Goal: Information Seeking & Learning: Check status

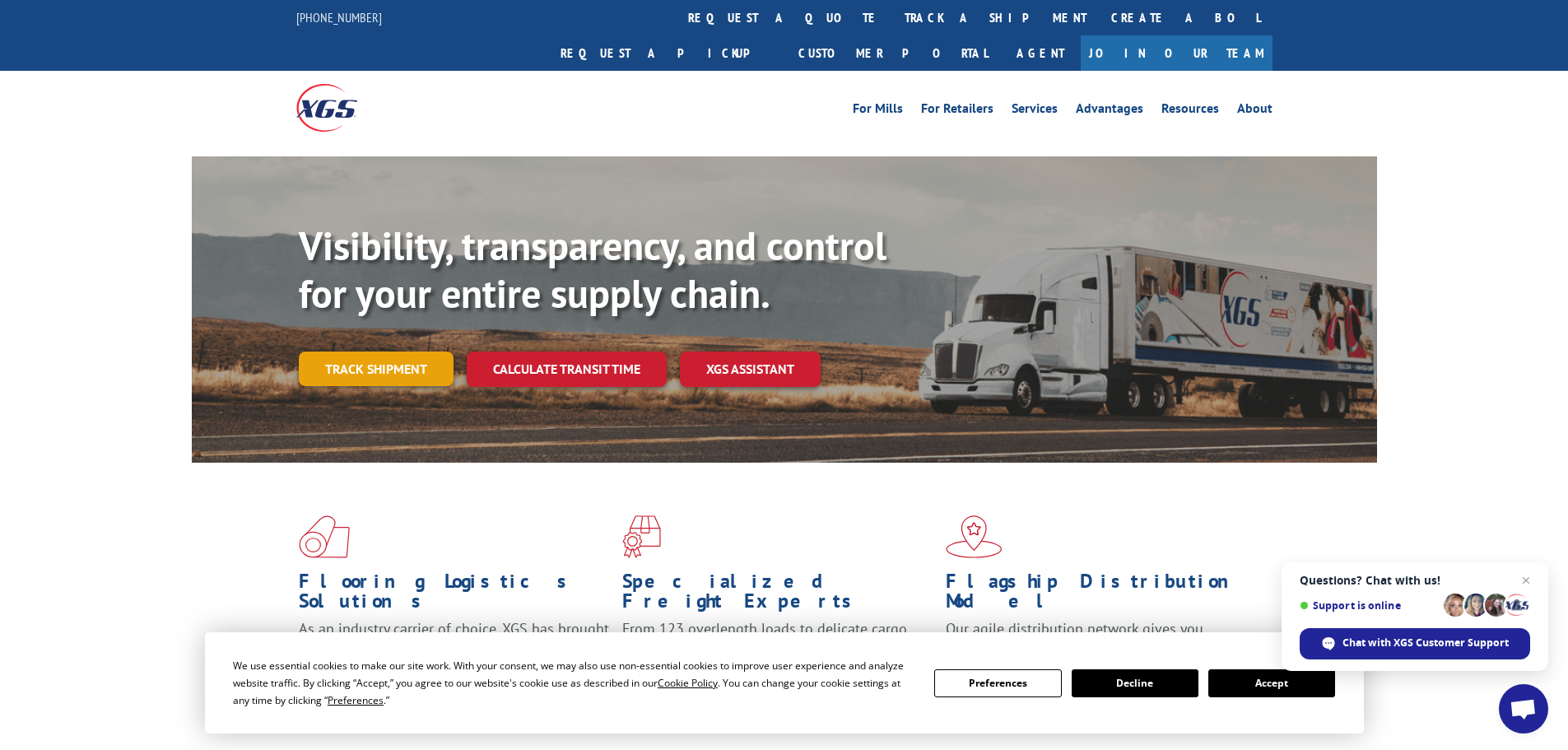
click at [358, 352] on link "Track shipment" at bounding box center [375, 369] width 155 height 34
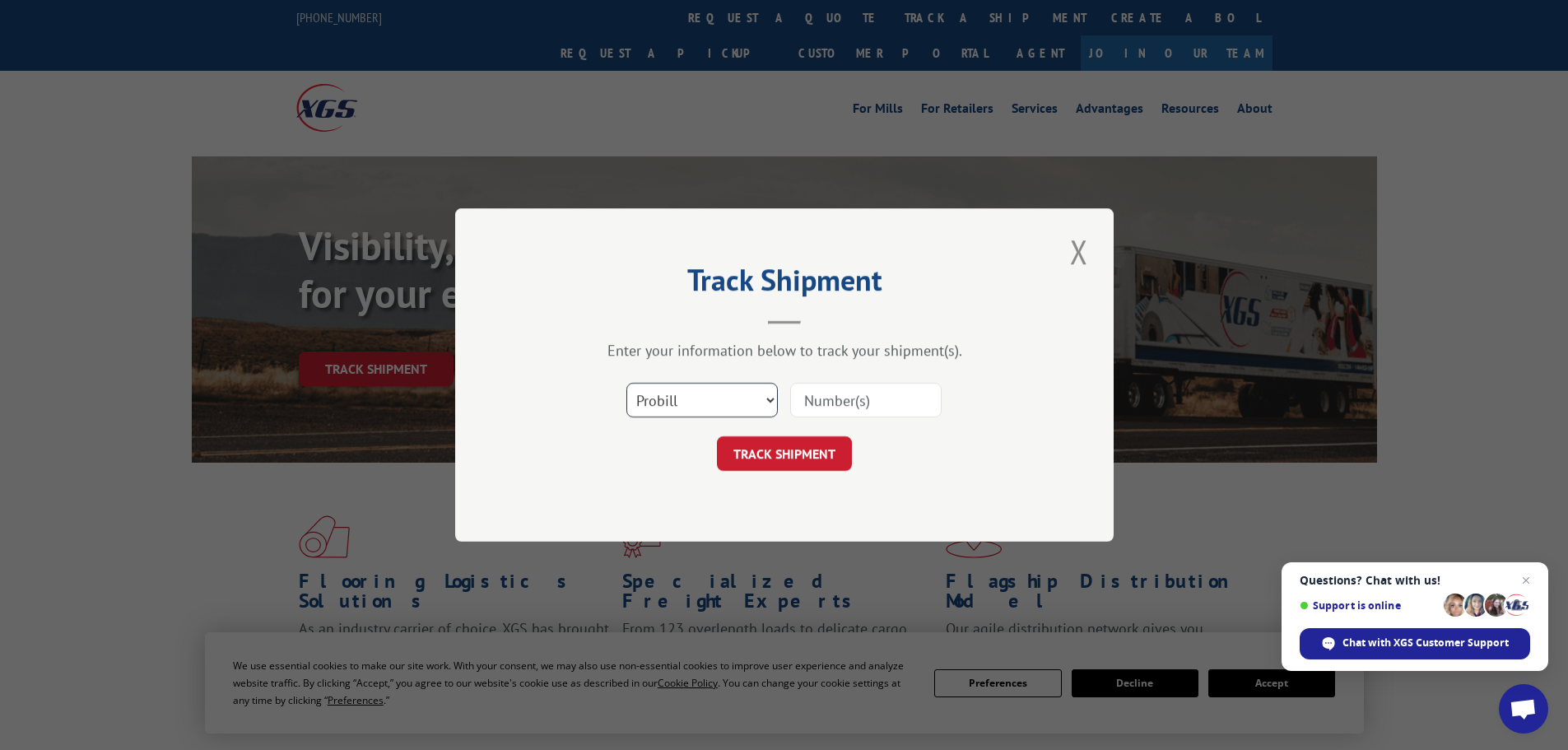
click at [742, 398] on select "Select category... Probill BOL PO" at bounding box center [701, 400] width 151 height 34
select select "po"
click at [626, 383] on select "Select category... Probill BOL PO" at bounding box center [701, 400] width 151 height 34
paste input "29521386"
type input "29521386"
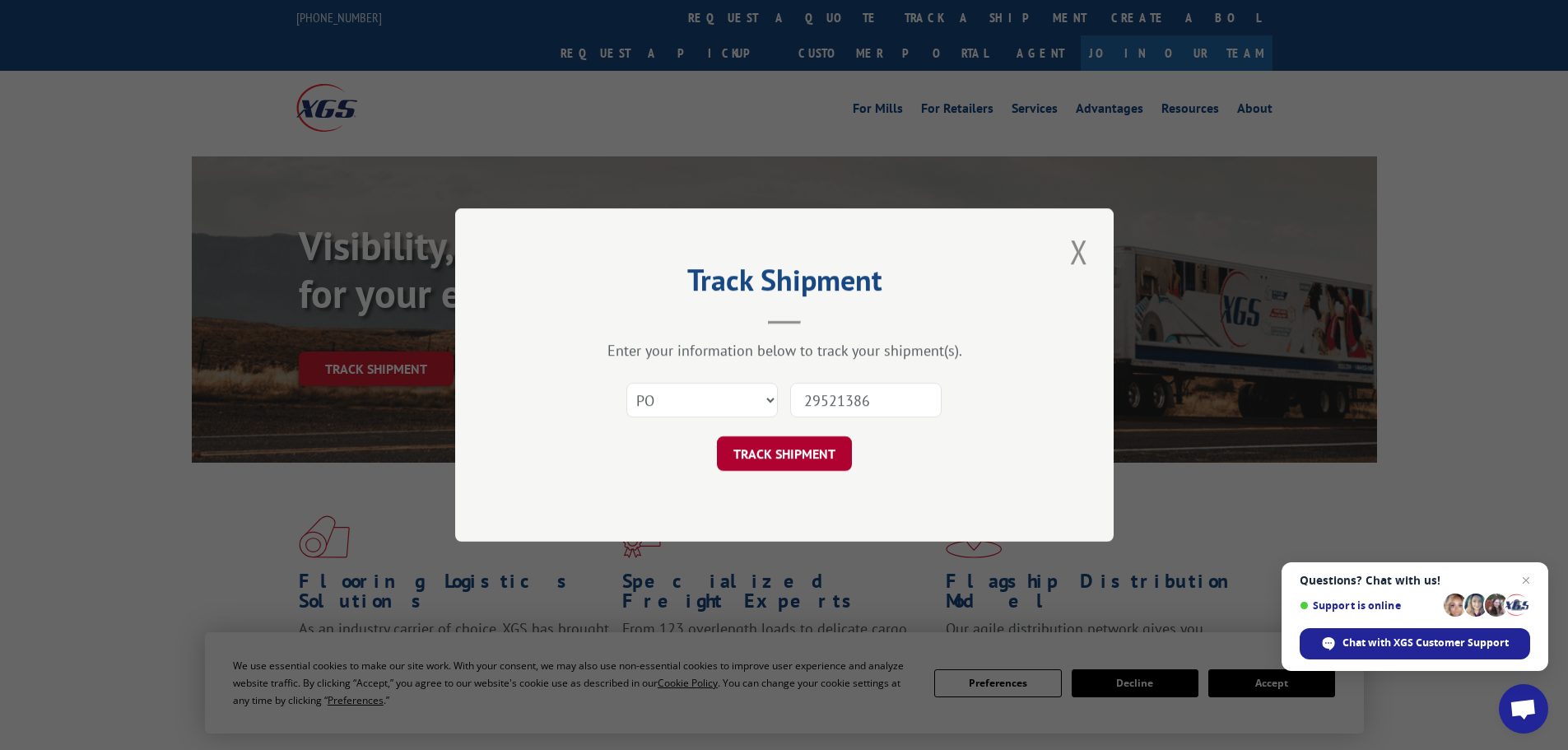
click at [800, 456] on button "TRACK SHIPMENT" at bounding box center [784, 453] width 135 height 34
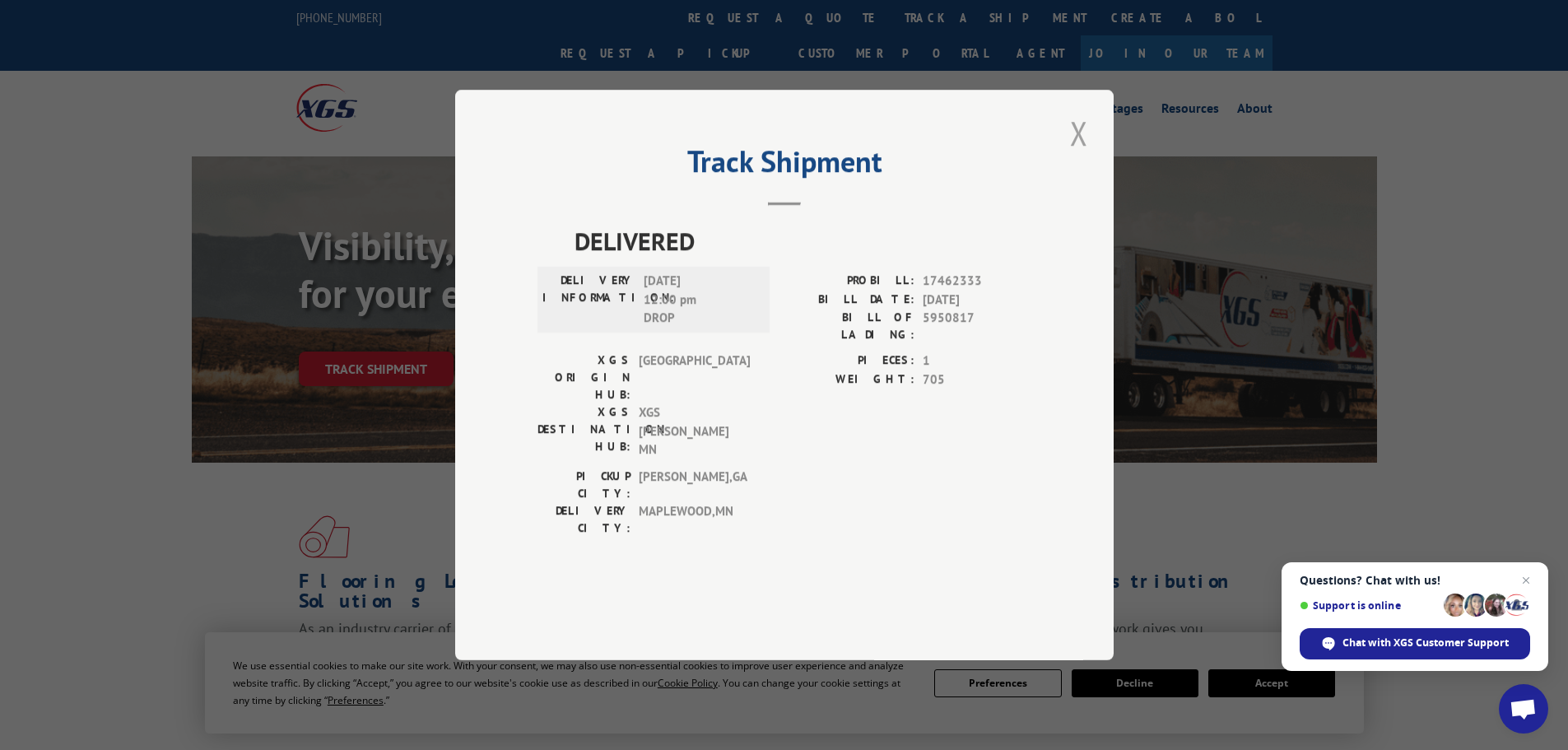
click at [1077, 156] on button "Close modal" at bounding box center [1079, 133] width 28 height 45
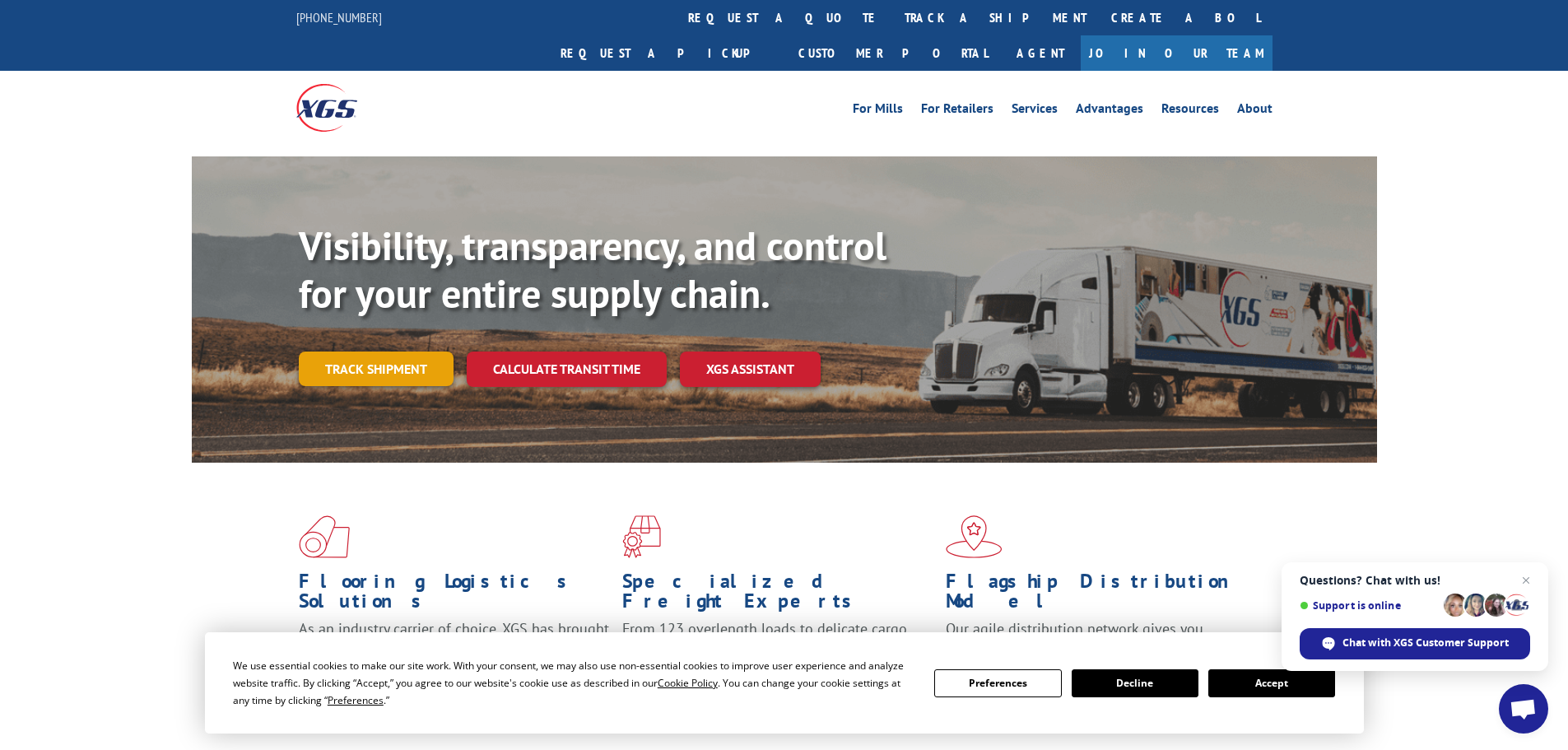
click at [366, 352] on link "Track shipment" at bounding box center [375, 369] width 155 height 34
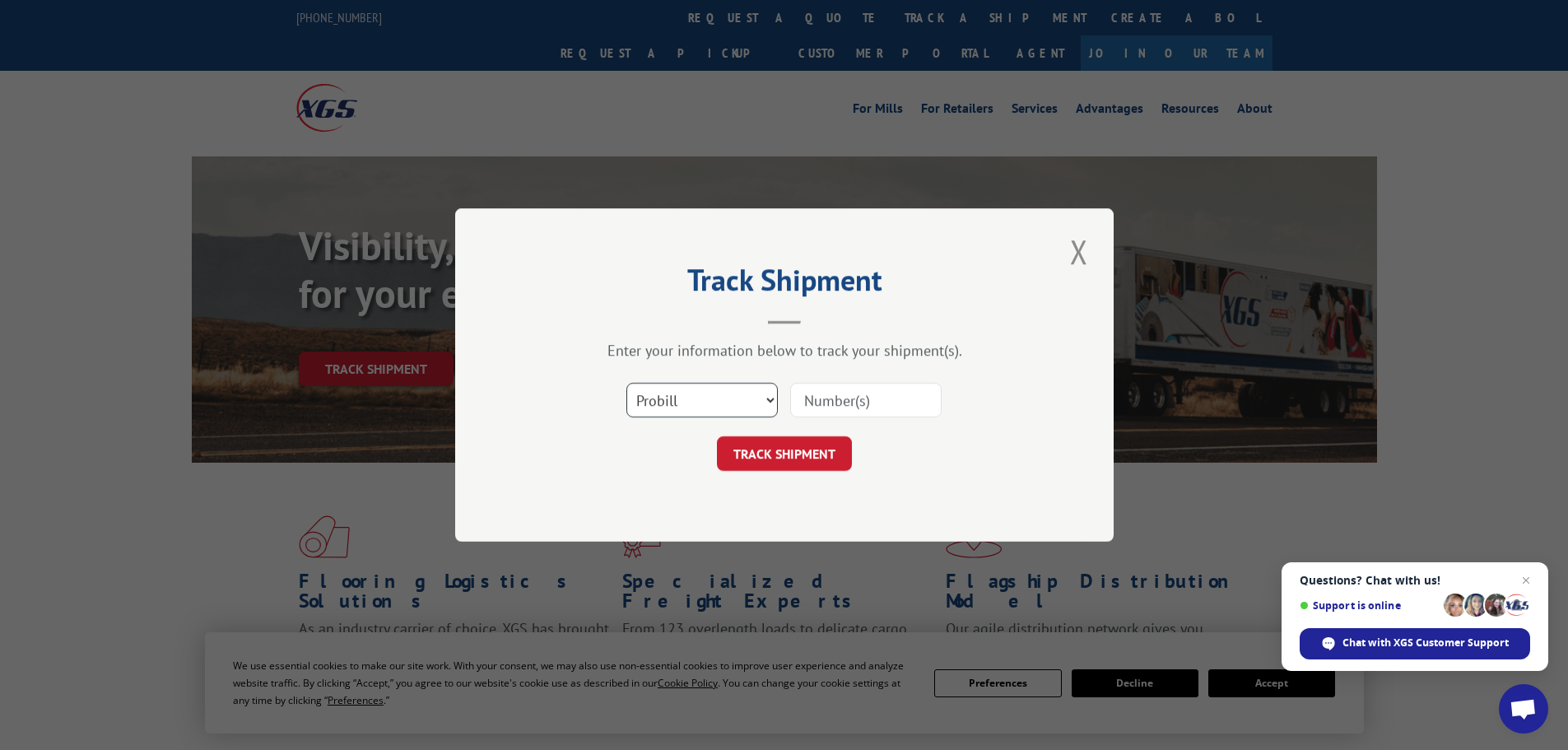
drag, startPoint x: 745, startPoint y: 405, endPoint x: 738, endPoint y: 397, distance: 10.6
click at [745, 404] on select "Select category... Probill BOL PO" at bounding box center [701, 400] width 151 height 34
select select "po"
click at [626, 383] on select "Select category... Probill BOL PO" at bounding box center [701, 400] width 151 height 34
paste input "29521382"
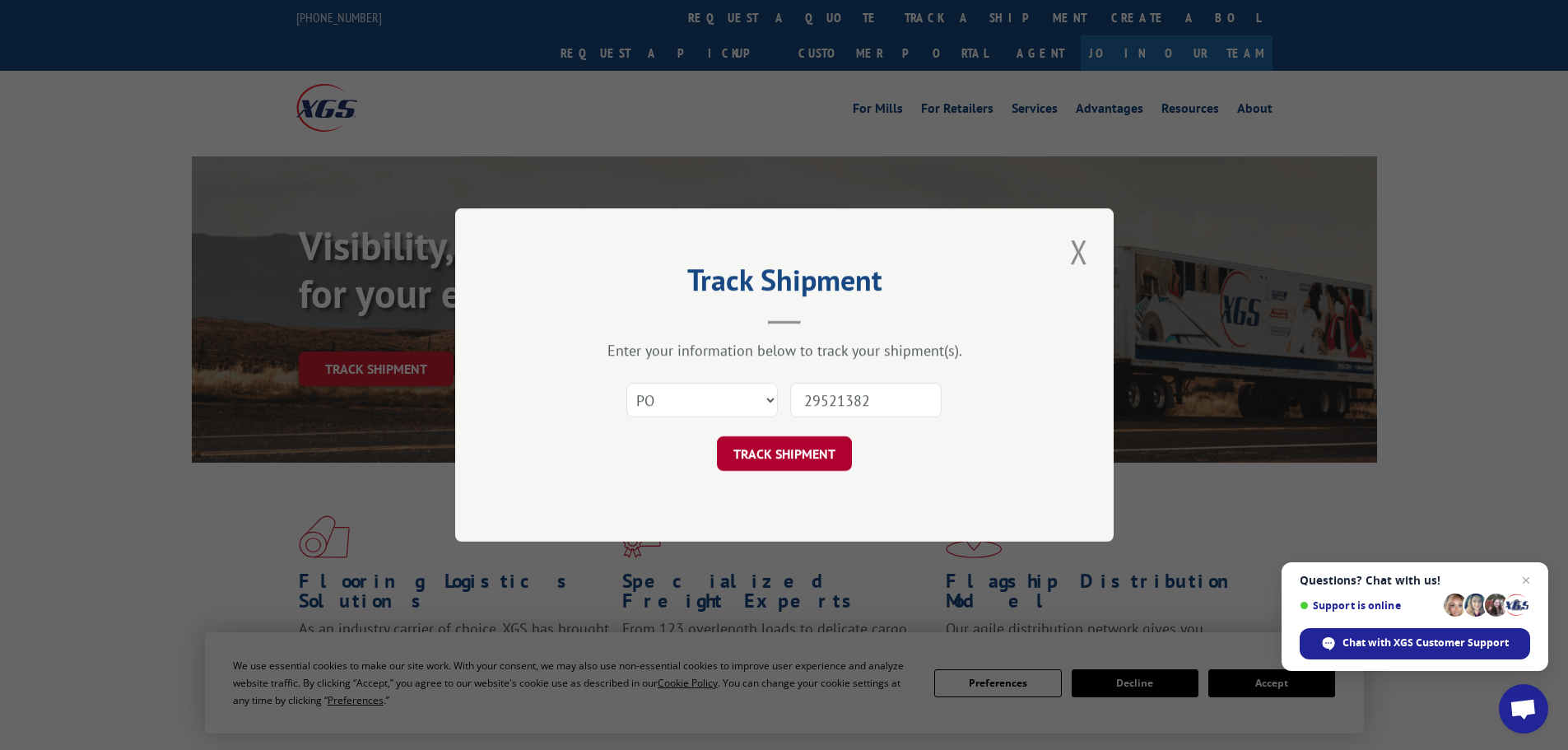
type input "29521382"
click at [772, 453] on button "TRACK SHIPMENT" at bounding box center [784, 453] width 135 height 34
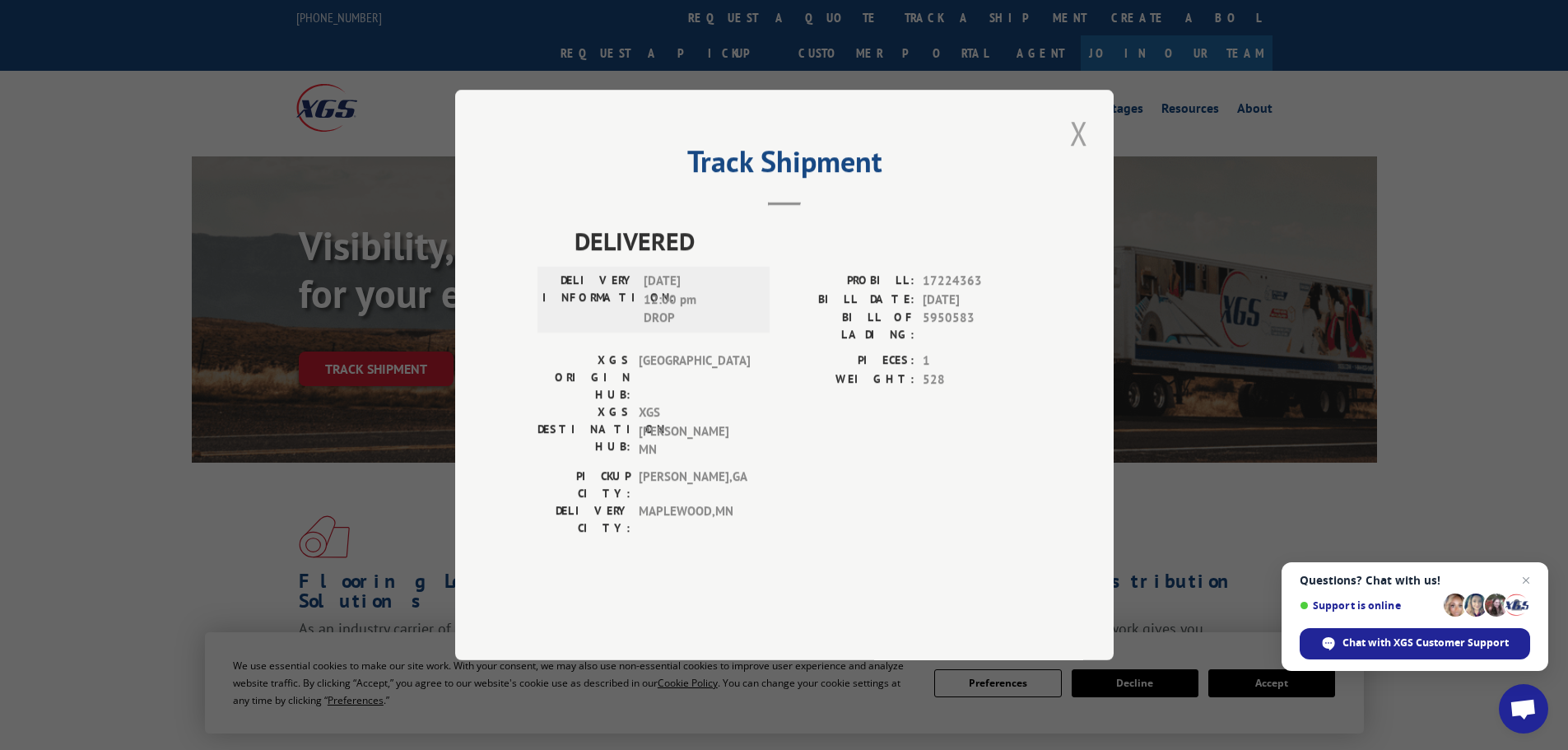
click at [1077, 156] on button "Close modal" at bounding box center [1079, 133] width 28 height 45
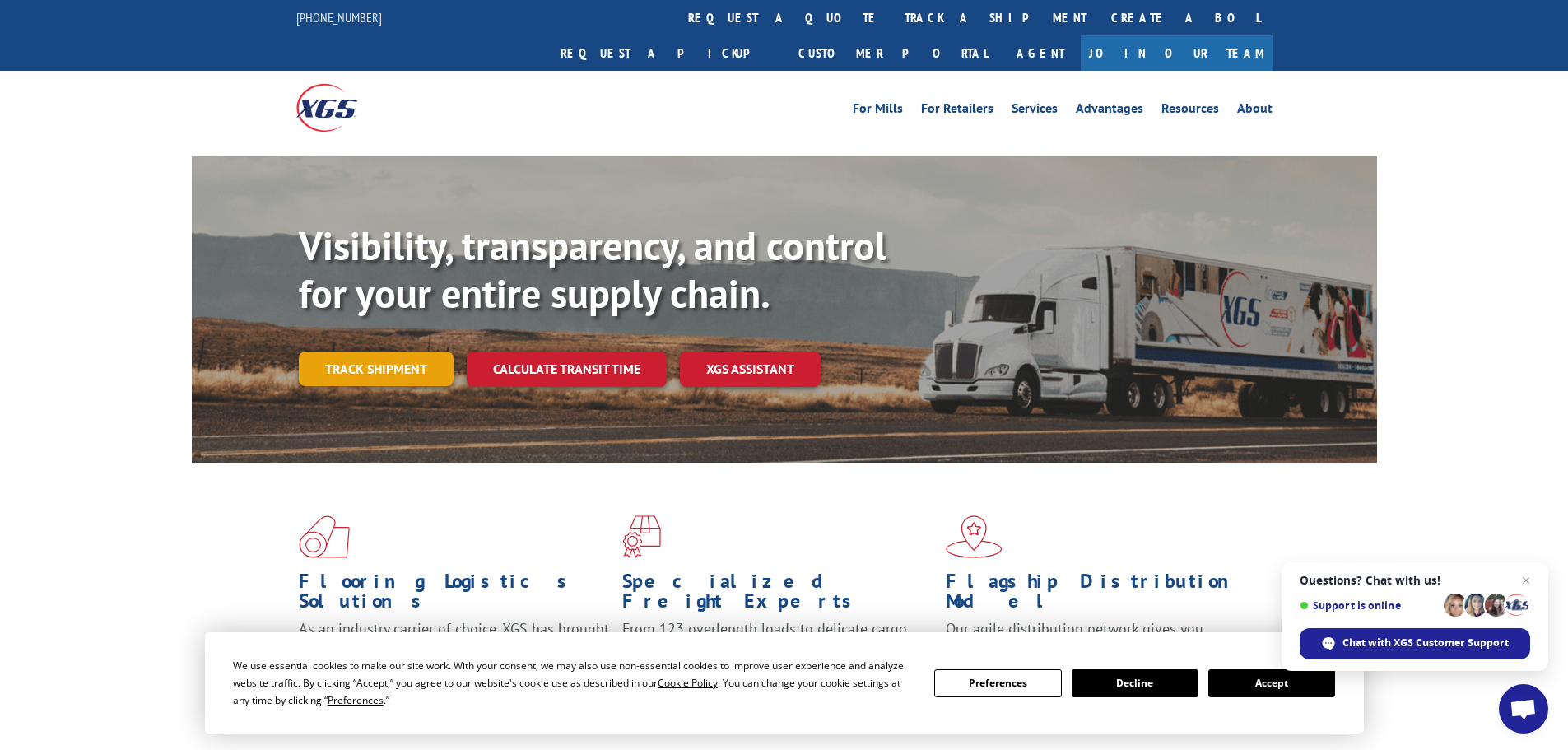
click at [343, 352] on link "Track shipment" at bounding box center [375, 369] width 155 height 34
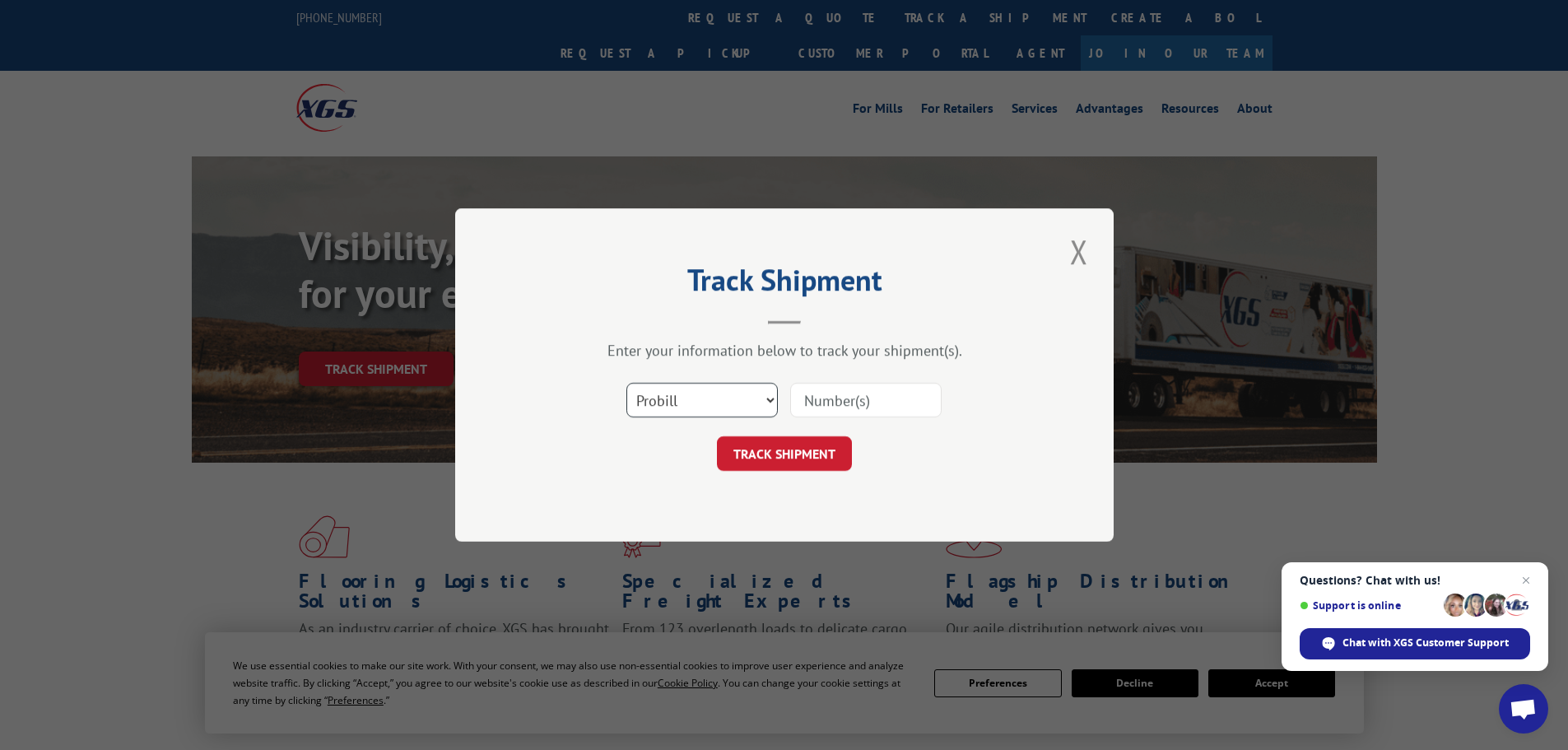
click at [688, 395] on select "Select category... Probill BOL PO" at bounding box center [701, 400] width 151 height 34
select select "po"
click at [626, 383] on select "Select category... Probill BOL PO" at bounding box center [701, 400] width 151 height 34
paste input "29521373"
type input "29521373"
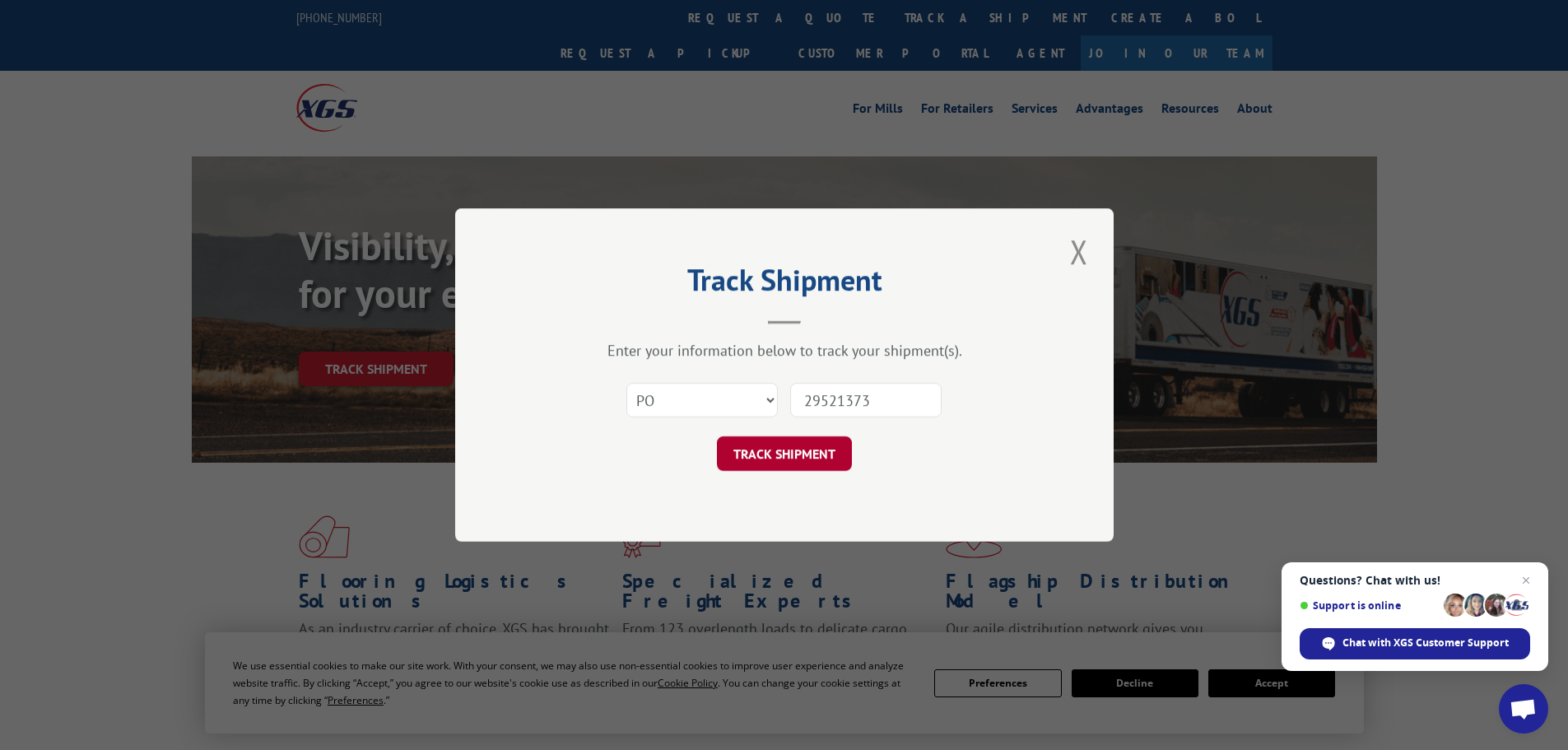
click at [818, 445] on button "TRACK SHIPMENT" at bounding box center [784, 453] width 135 height 34
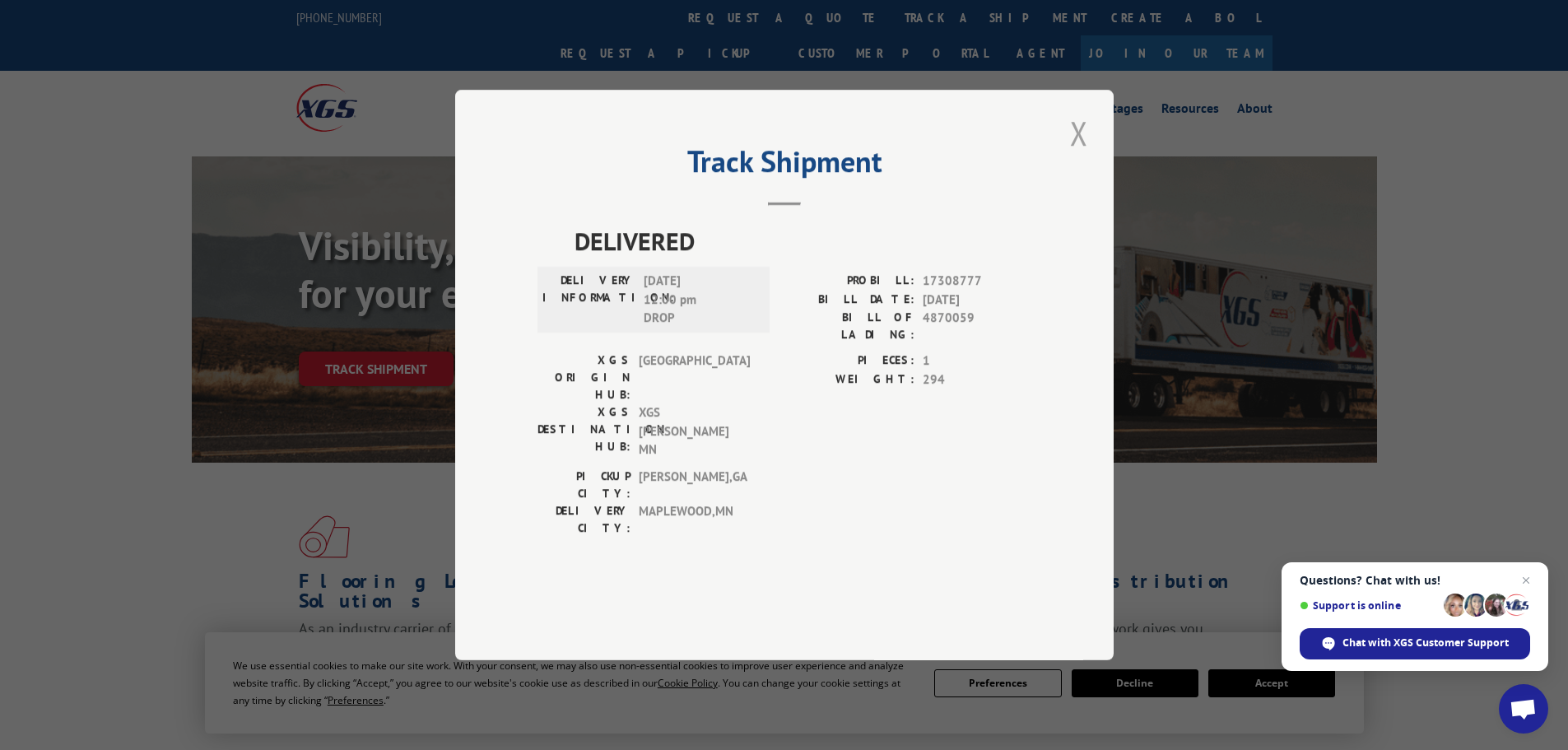
click at [1084, 156] on button "Close modal" at bounding box center [1079, 133] width 28 height 45
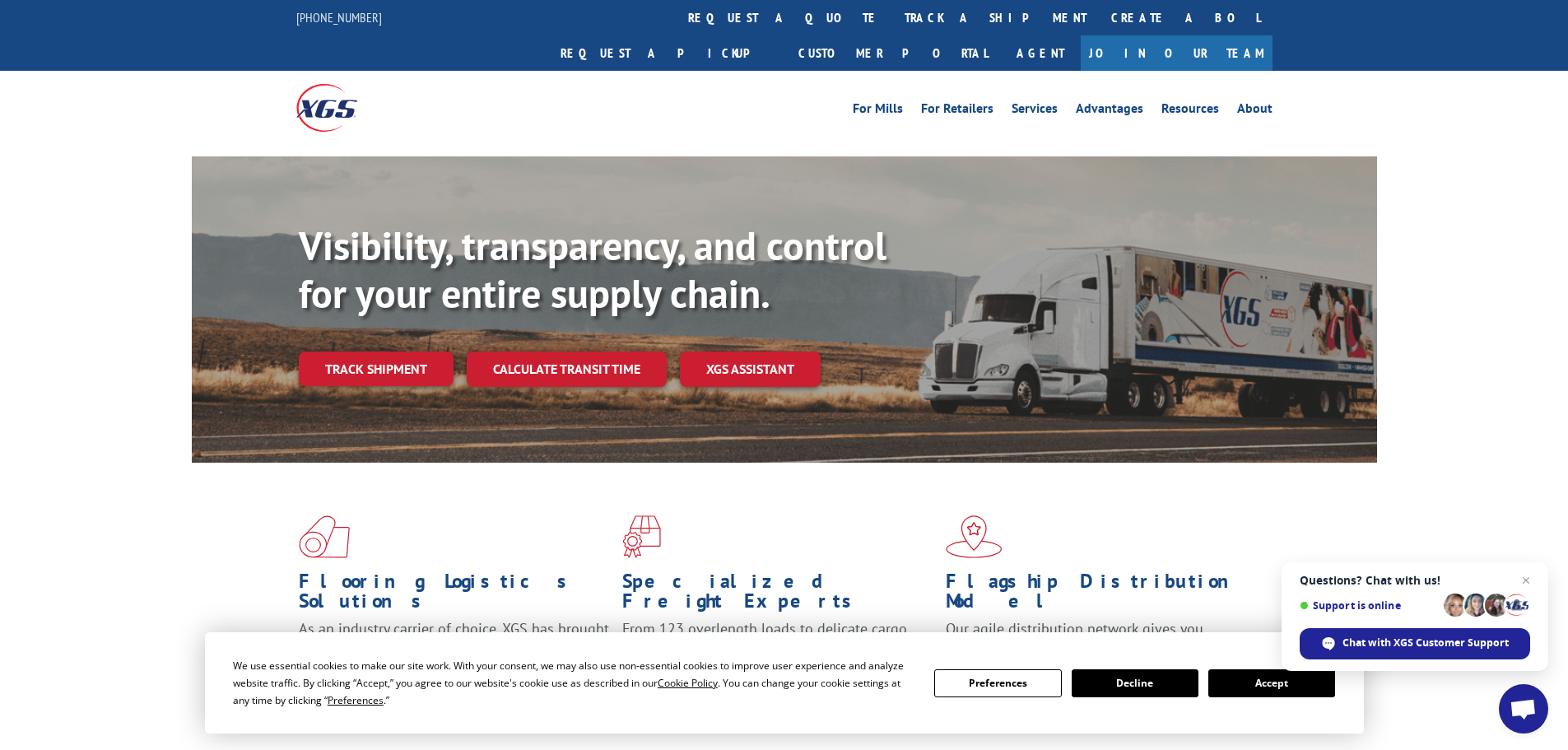
drag, startPoint x: 391, startPoint y: 333, endPoint x: 443, endPoint y: 331, distance: 52.0
click at [394, 352] on link "Track shipment" at bounding box center [375, 369] width 155 height 34
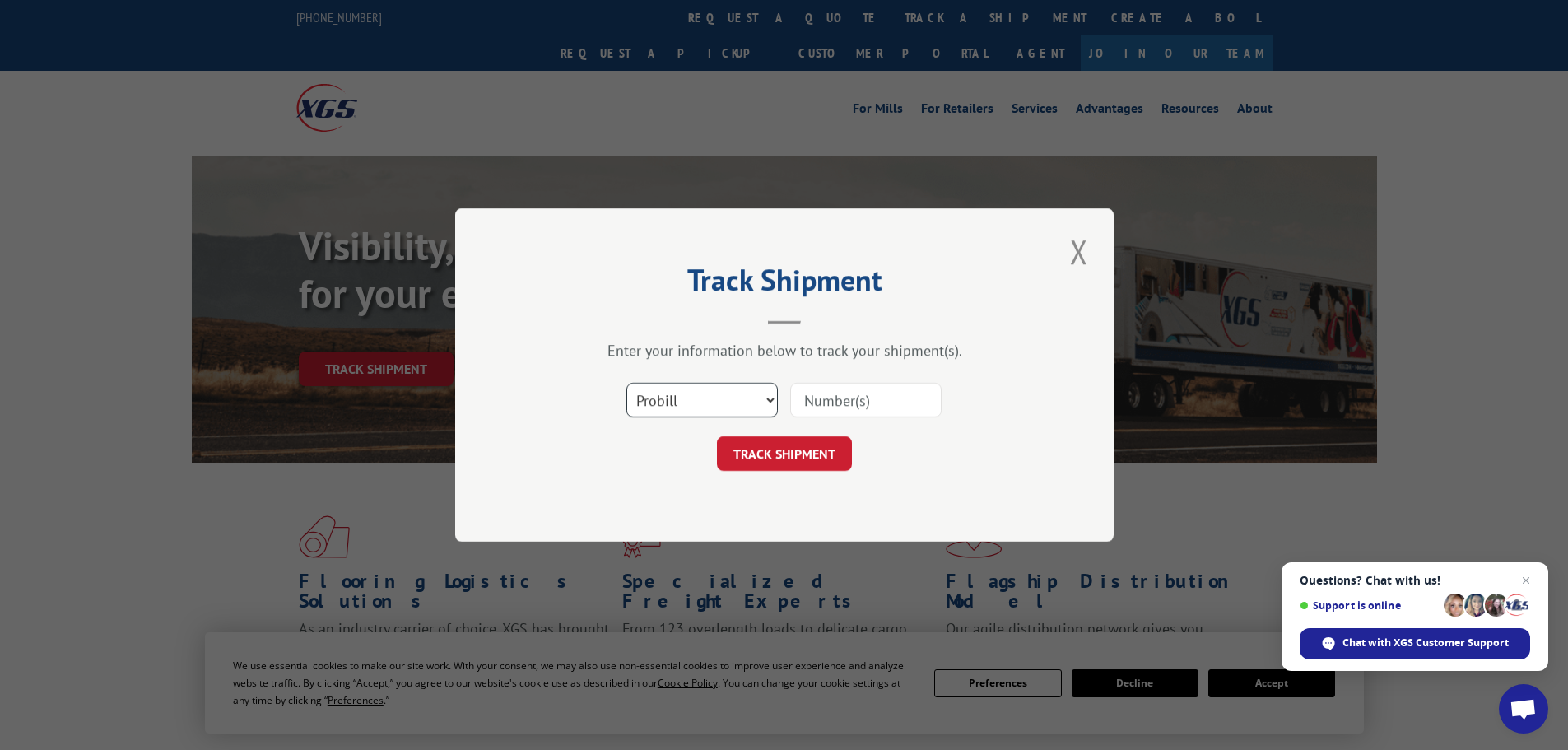
click at [661, 394] on select "Select category... Probill BOL PO" at bounding box center [701, 400] width 151 height 34
select select "po"
click at [626, 383] on select "Select category... Probill BOL PO" at bounding box center [701, 400] width 151 height 34
paste input "29521414"
type input "29521414"
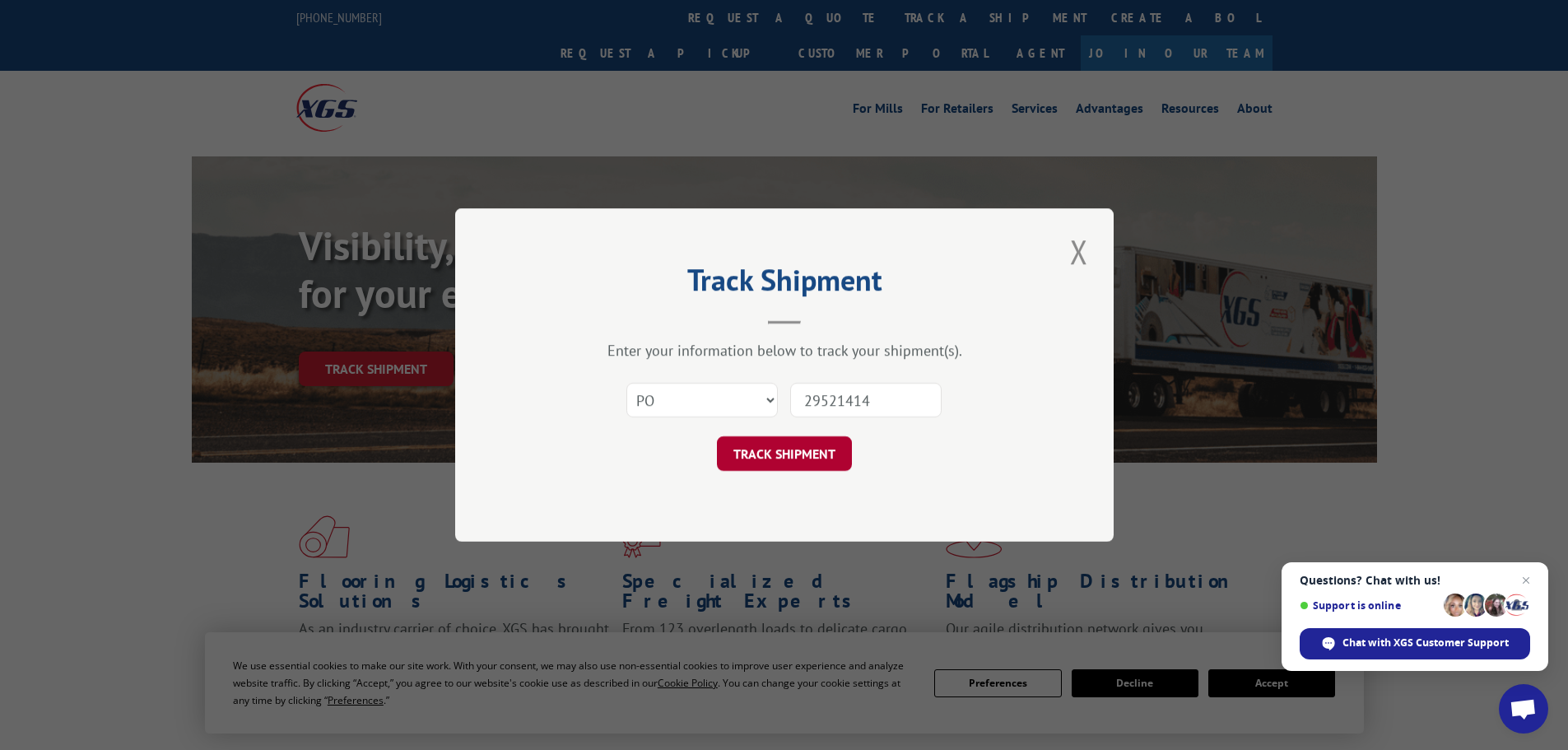
click at [799, 449] on button "TRACK SHIPMENT" at bounding box center [784, 453] width 135 height 34
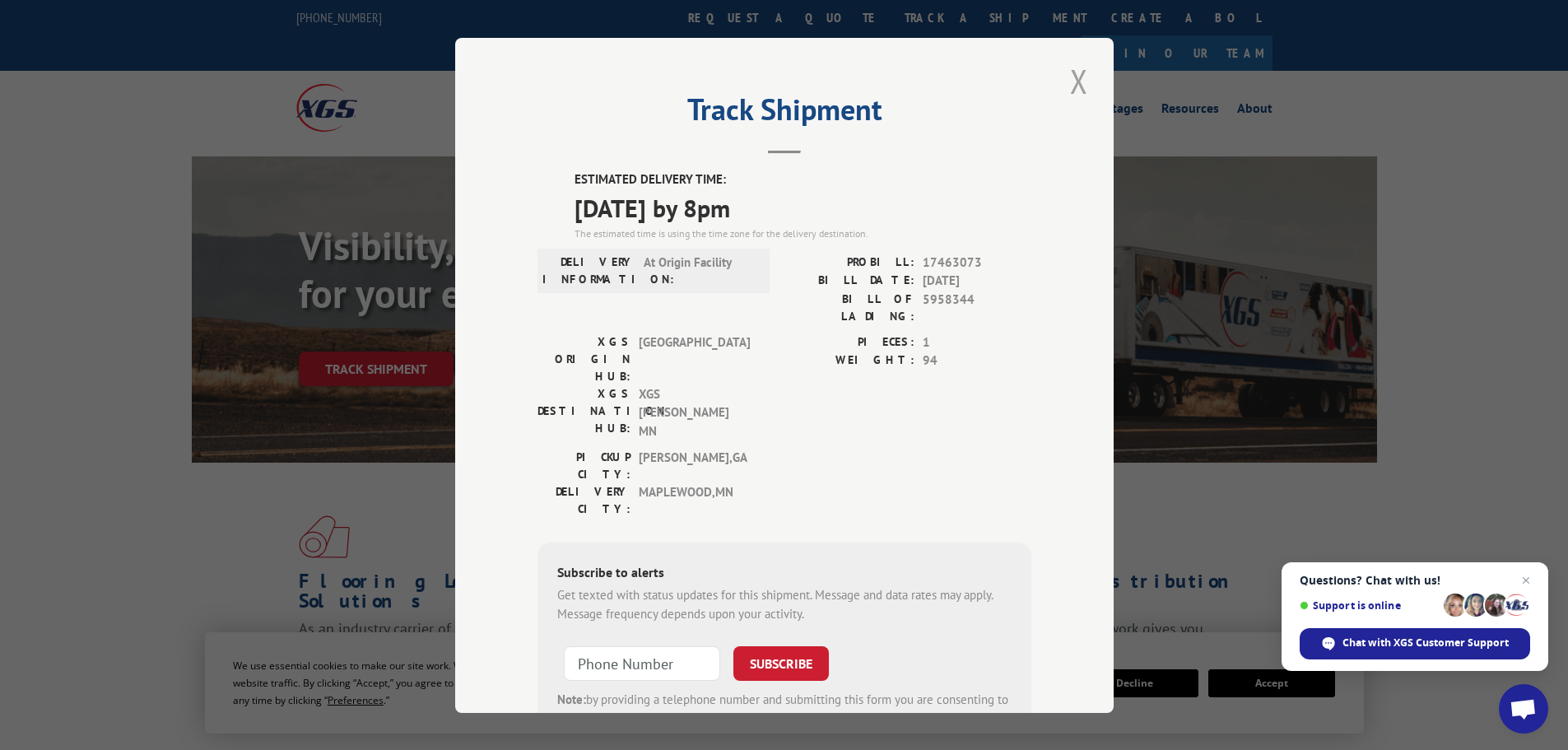
click at [1076, 81] on button "Close modal" at bounding box center [1079, 81] width 28 height 45
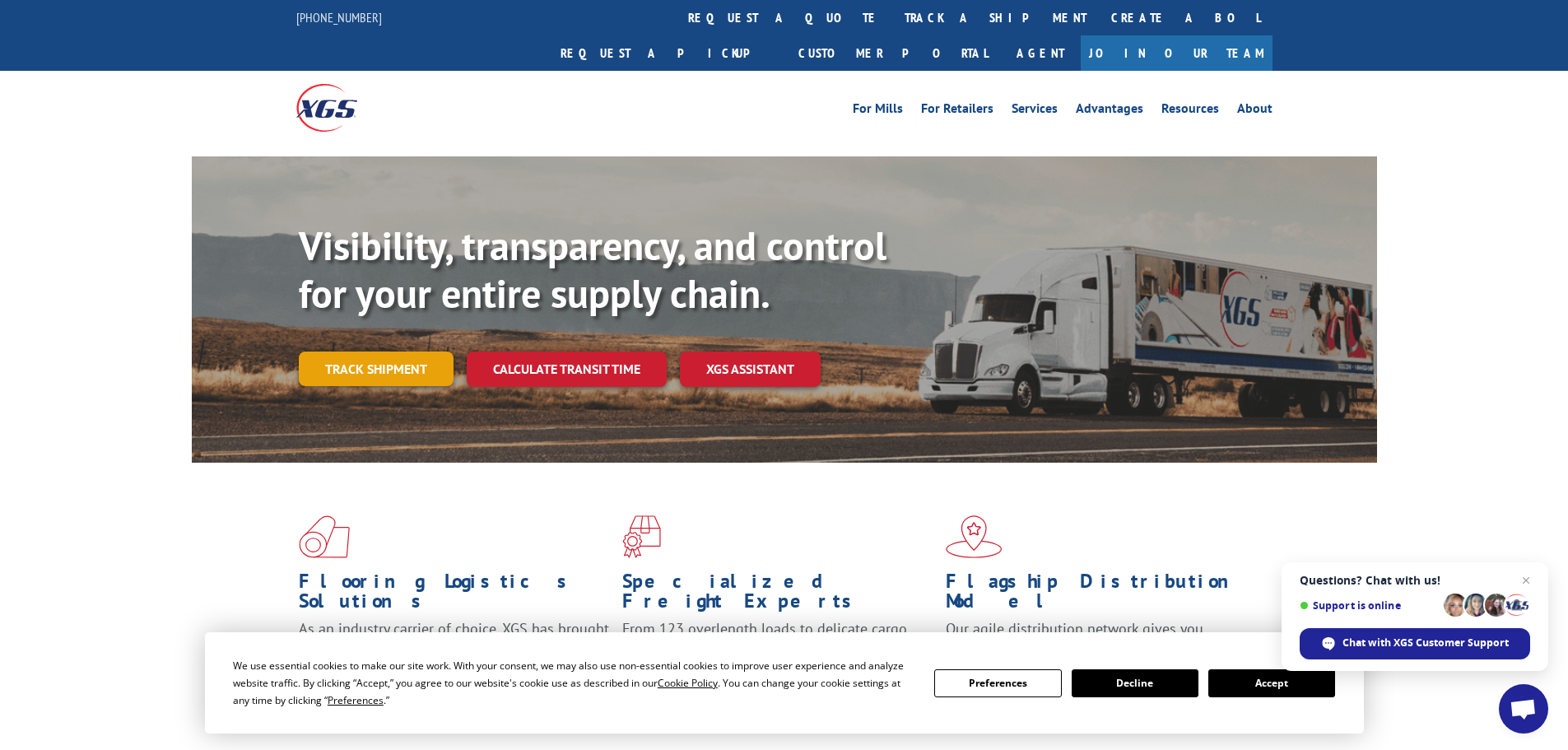
click at [413, 352] on link "Track shipment" at bounding box center [375, 369] width 155 height 34
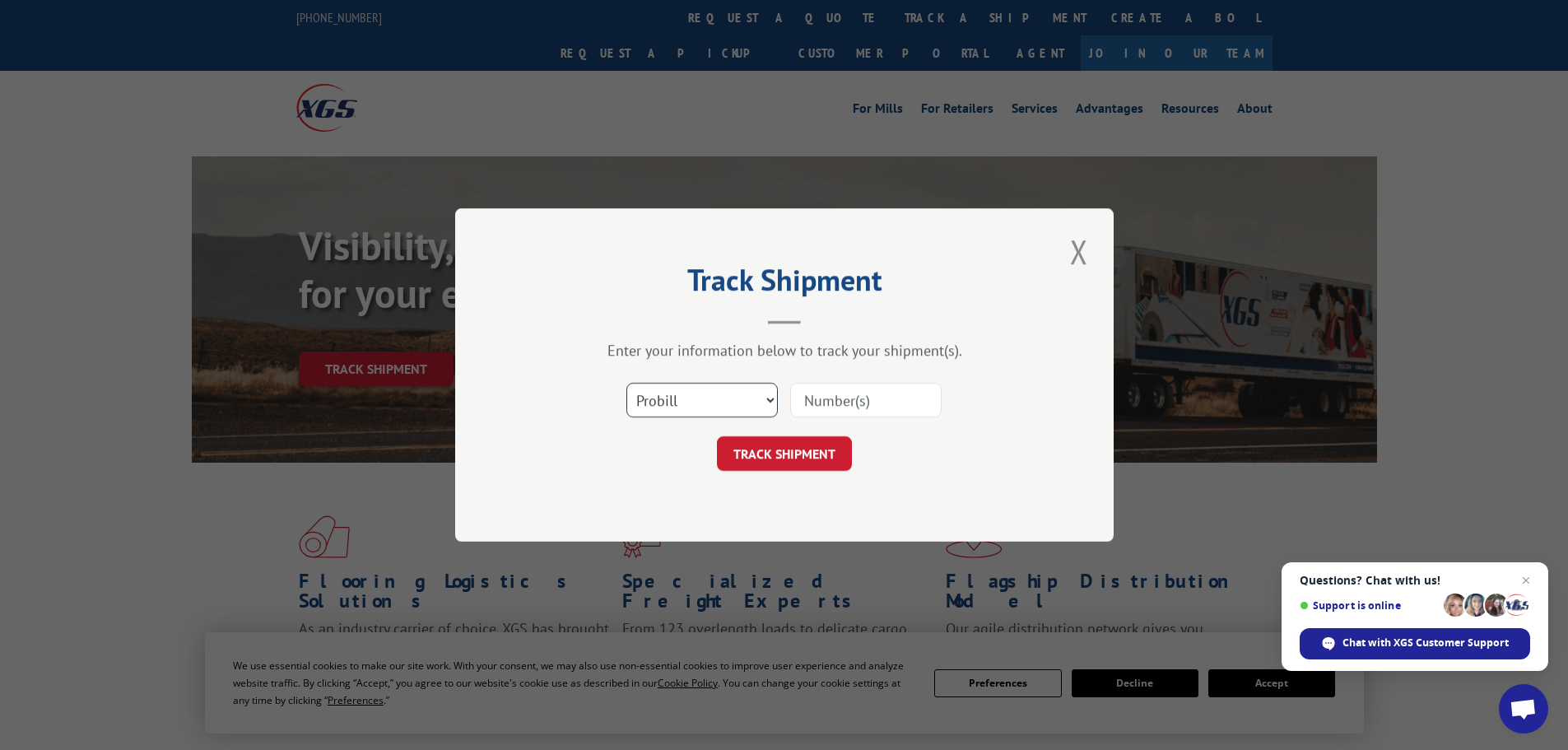
click at [724, 387] on select "Select category... Probill BOL PO" at bounding box center [701, 400] width 151 height 34
select select "po"
click at [626, 383] on select "Select category... Probill BOL PO" at bounding box center [701, 400] width 151 height 34
paste input "29521415"
type input "29521415"
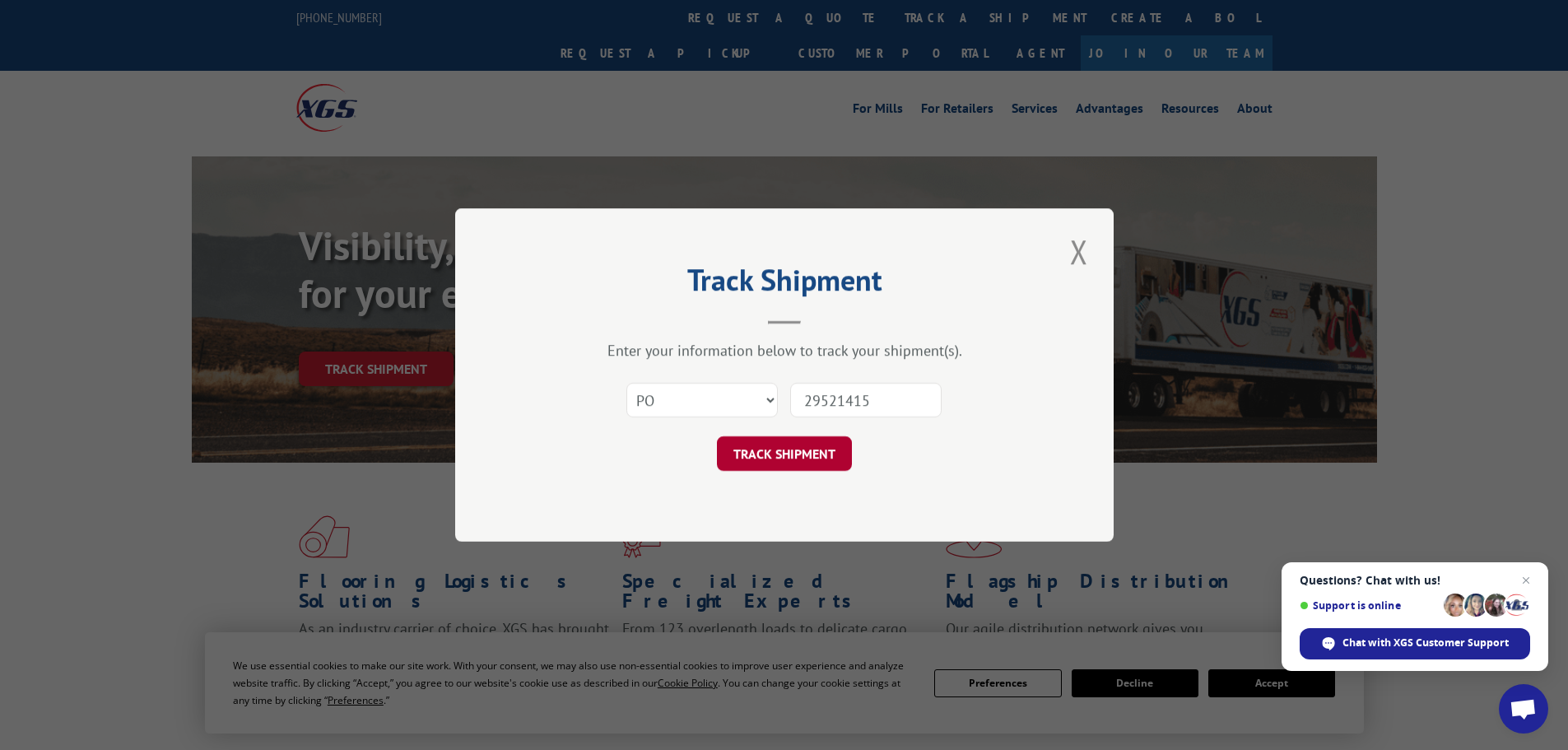
click at [793, 450] on button "TRACK SHIPMENT" at bounding box center [784, 453] width 135 height 34
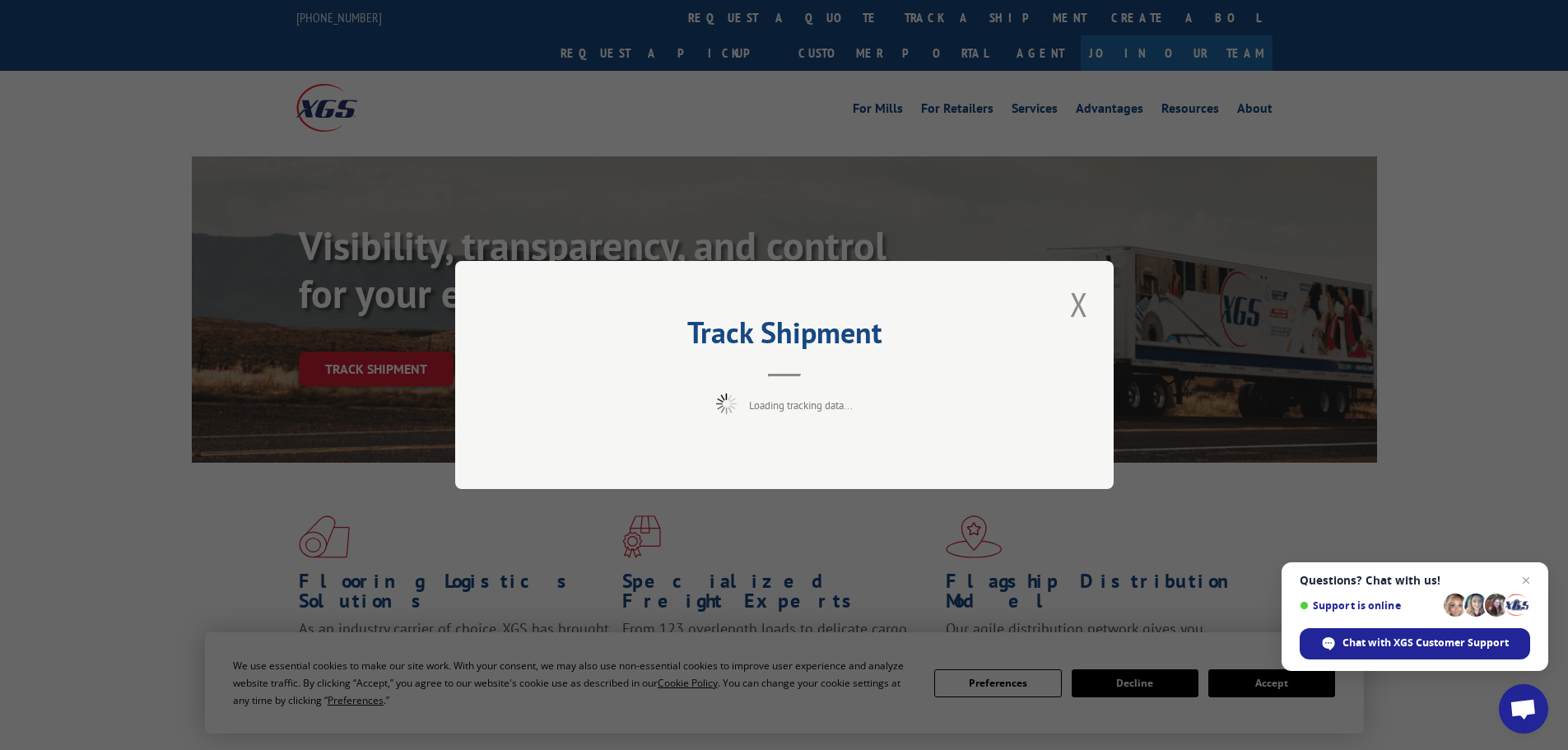
click at [1530, 580] on span "Open chat" at bounding box center [1526, 581] width 20 height 20
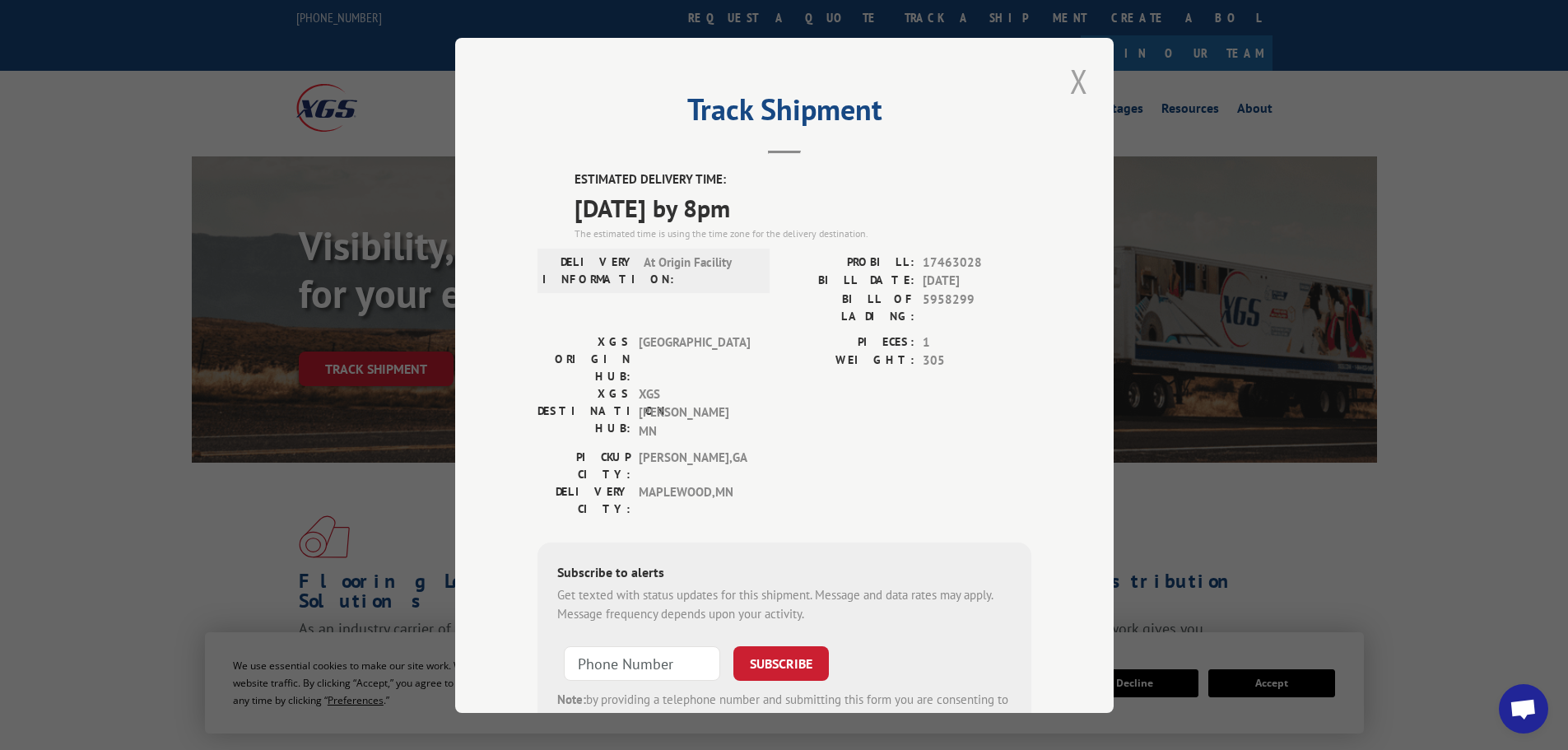
drag, startPoint x: 1072, startPoint y: 84, endPoint x: 850, endPoint y: 5, distance: 235.6
click at [1072, 79] on button "Close modal" at bounding box center [1079, 81] width 28 height 45
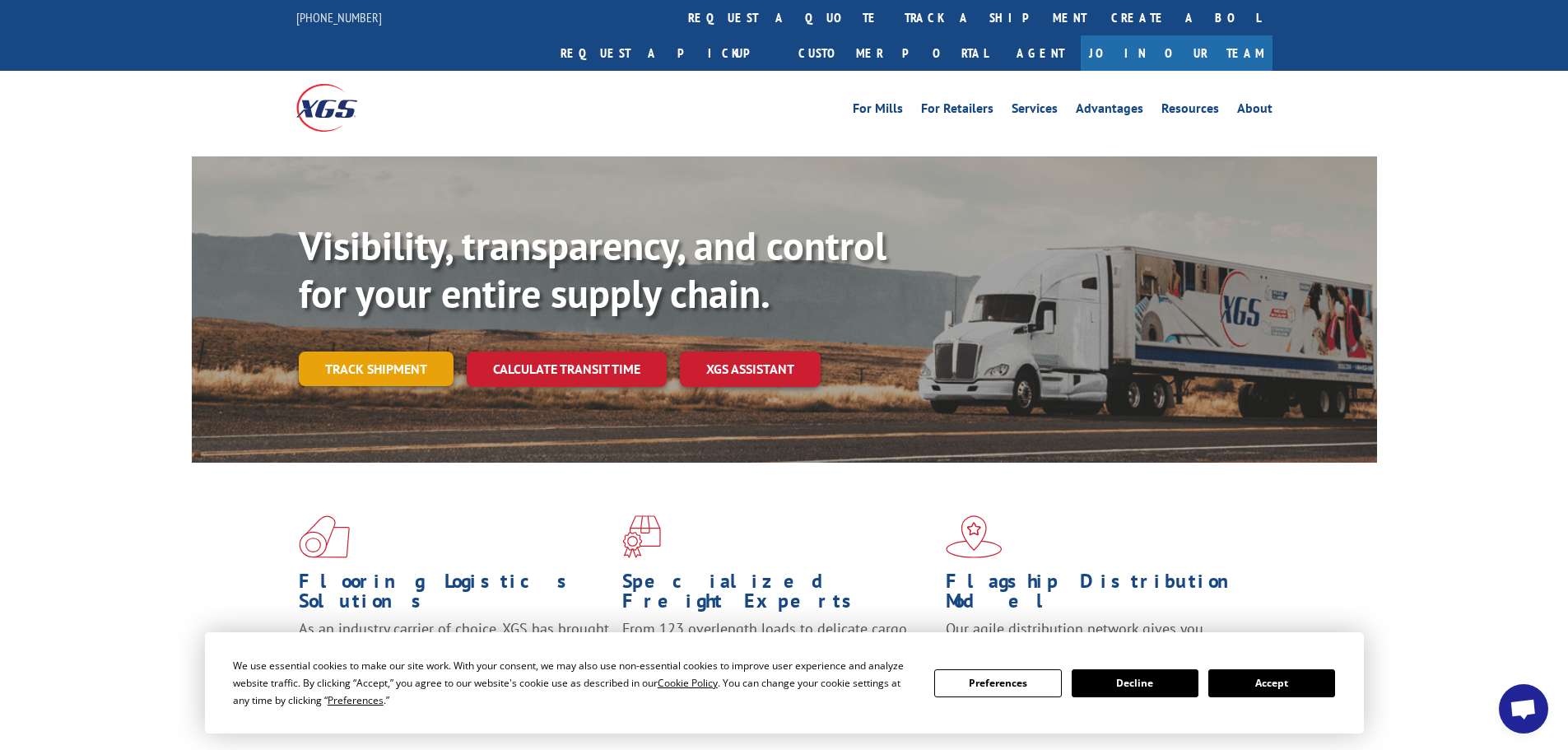
click at [374, 352] on link "Track shipment" at bounding box center [375, 369] width 155 height 34
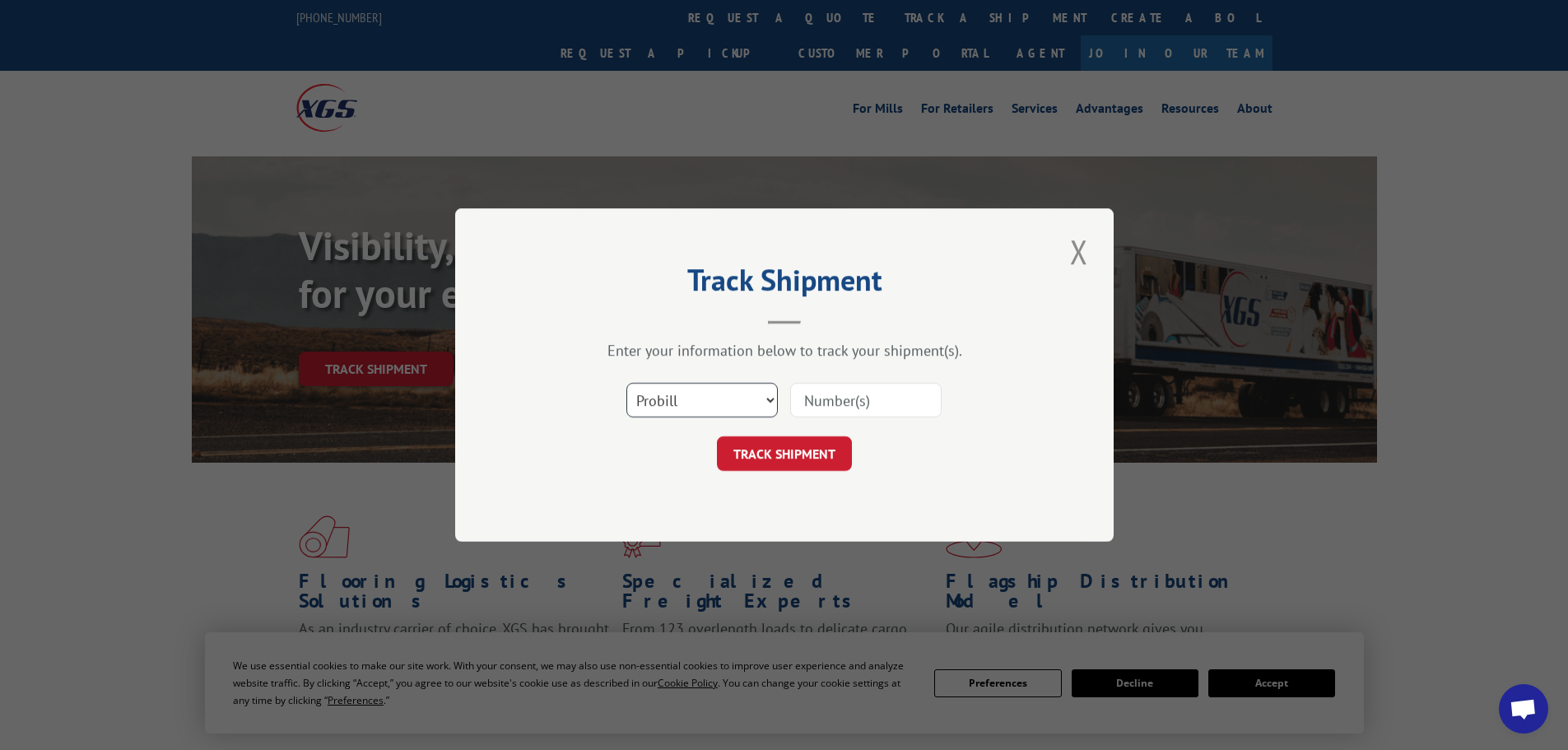
drag, startPoint x: 696, startPoint y: 395, endPoint x: 683, endPoint y: 385, distance: 16.4
click at [697, 396] on select "Select category... Probill BOL PO" at bounding box center [701, 400] width 151 height 34
select select "po"
click at [626, 383] on select "Select category... Probill BOL PO" at bounding box center [701, 400] width 151 height 34
paste input "29521421"
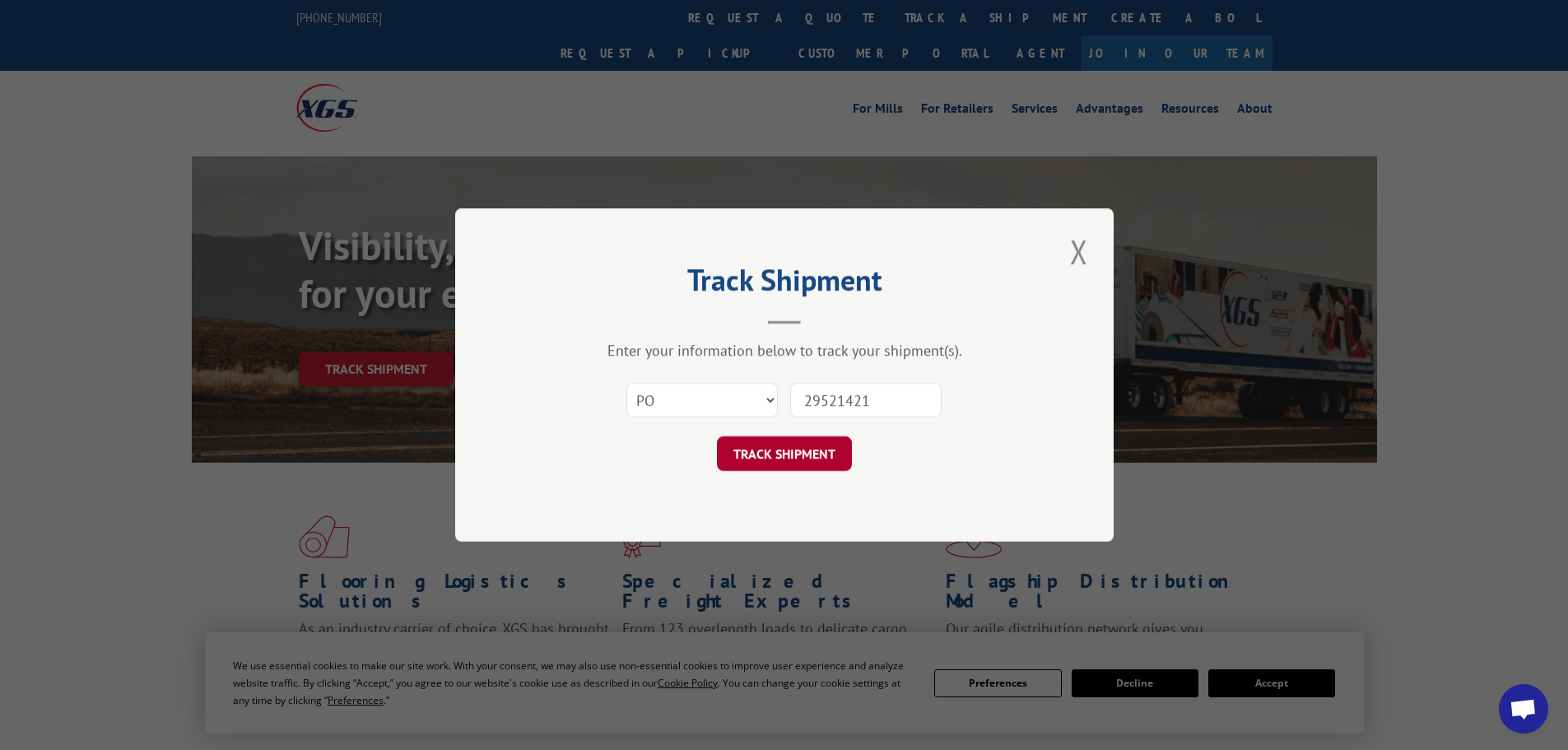
type input "29521421"
click at [769, 451] on button "TRACK SHIPMENT" at bounding box center [784, 453] width 135 height 34
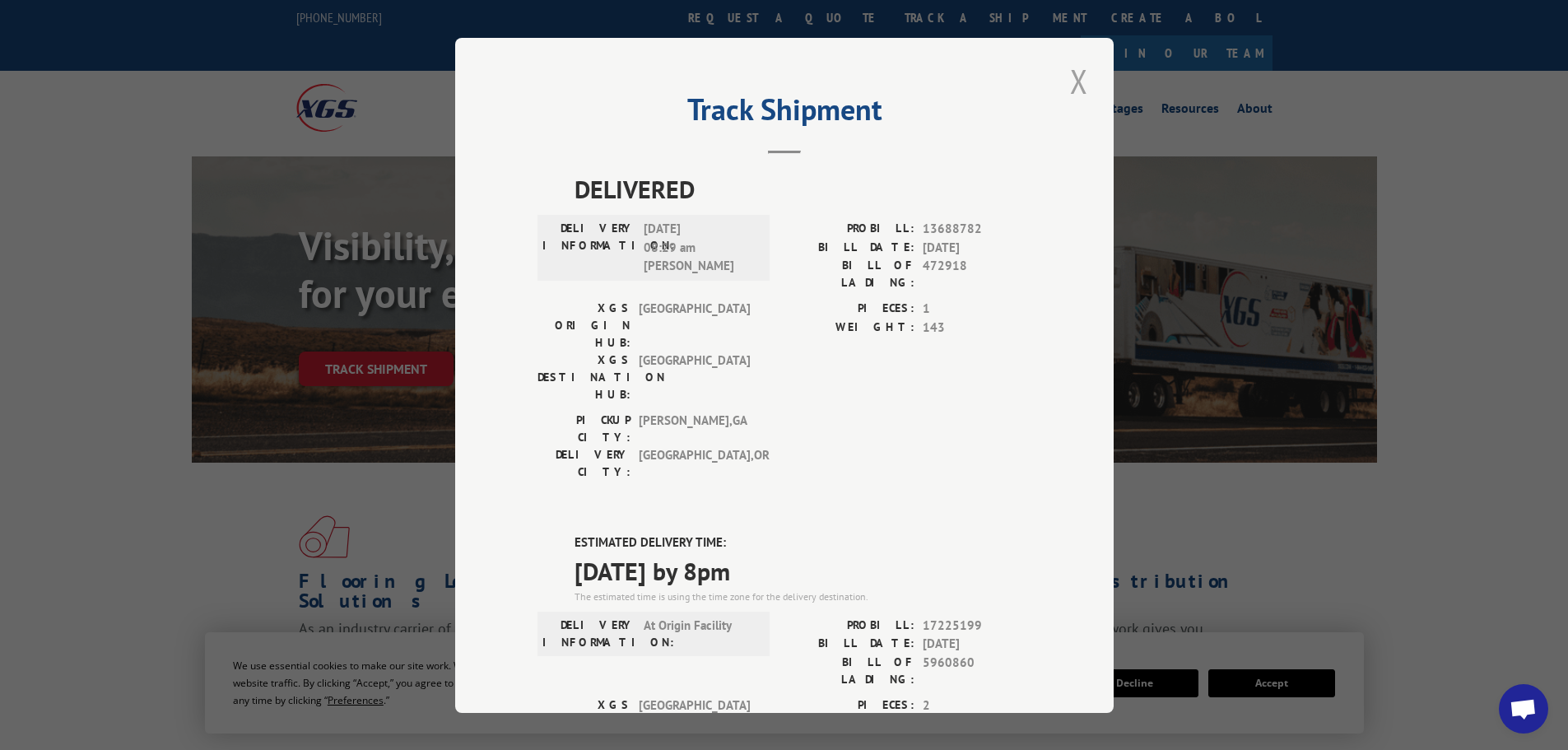
click at [1071, 83] on button "Close modal" at bounding box center [1079, 81] width 28 height 45
